Goal: Communication & Community: Answer question/provide support

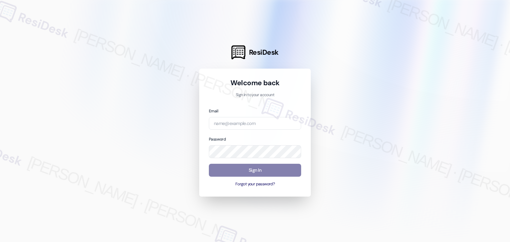
click at [264, 102] on div "Welcome back Sign in to your account Email Password Sign In Forgot your passwor…" at bounding box center [255, 132] width 92 height 109
click at [241, 124] on input "email" at bounding box center [255, 123] width 92 height 13
paste input "automated-surveys-abacus_capital-resen.four@abacus_[DOMAIN_NAME]"
type input "automated-surveys-abacus_capital-resen.four@abacus_[DOMAIN_NAME]"
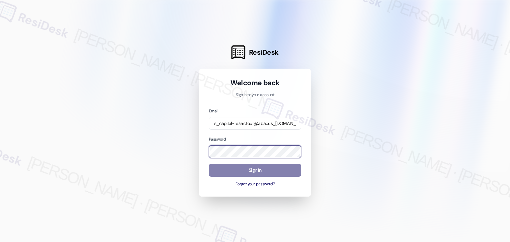
scroll to position [0, 0]
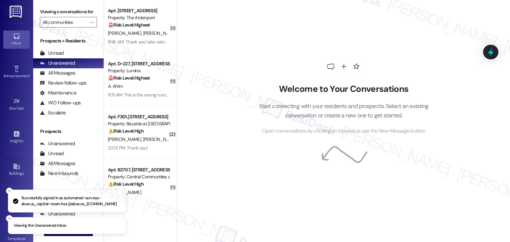
click at [189, 20] on div "Welcome to Your Conversations Start connecting with your residents and prospect…" at bounding box center [343, 121] width 333 height 242
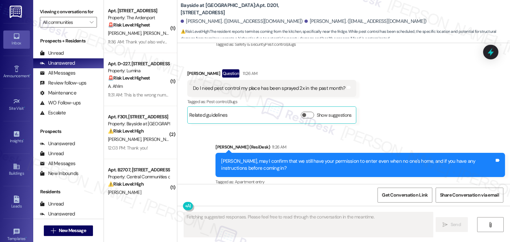
scroll to position [5534, 0]
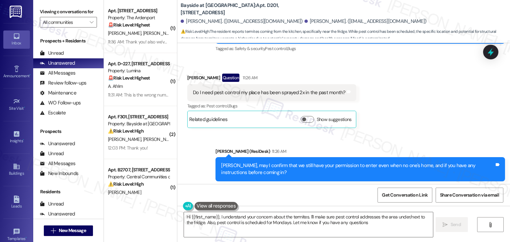
type textarea "Hi {{first_name}}, I understand your concern about the termites. I'll make sure…"
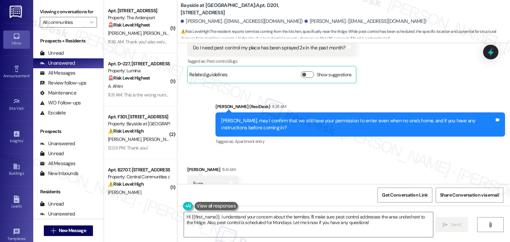
scroll to position [5600, 0]
